Goal: Obtain resource: Obtain resource

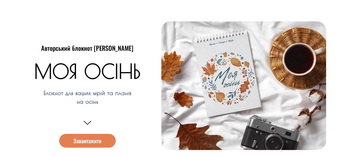
click at [91, 141] on span "Завантажити" at bounding box center [87, 140] width 28 height 5
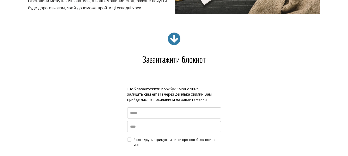
scroll to position [730, 0]
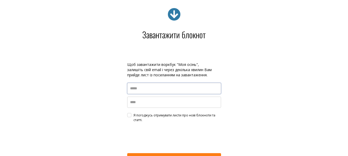
click at [153, 88] on input "email" at bounding box center [174, 88] width 94 height 11
type input "**********"
click at [159, 103] on input "name" at bounding box center [174, 102] width 94 height 11
type input "*******"
click at [133, 114] on div "Я погоджусь отримувати листи про нові блокноти та статті." at bounding box center [176, 117] width 87 height 9
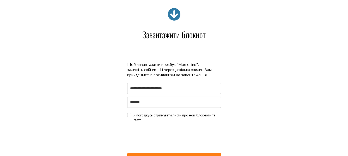
scroll to position [866, 0]
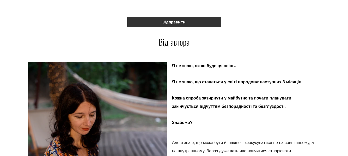
click at [184, 23] on button "Відправити" at bounding box center [174, 22] width 94 height 11
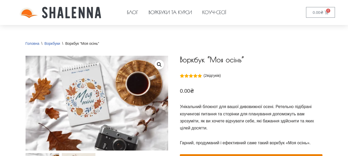
scroll to position [136, 0]
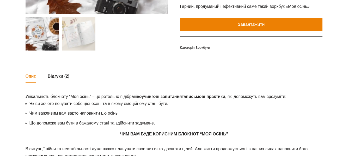
click at [288, 22] on button "Завантажити" at bounding box center [251, 25] width 142 height 14
